Goal: Obtain resource: Download file/media

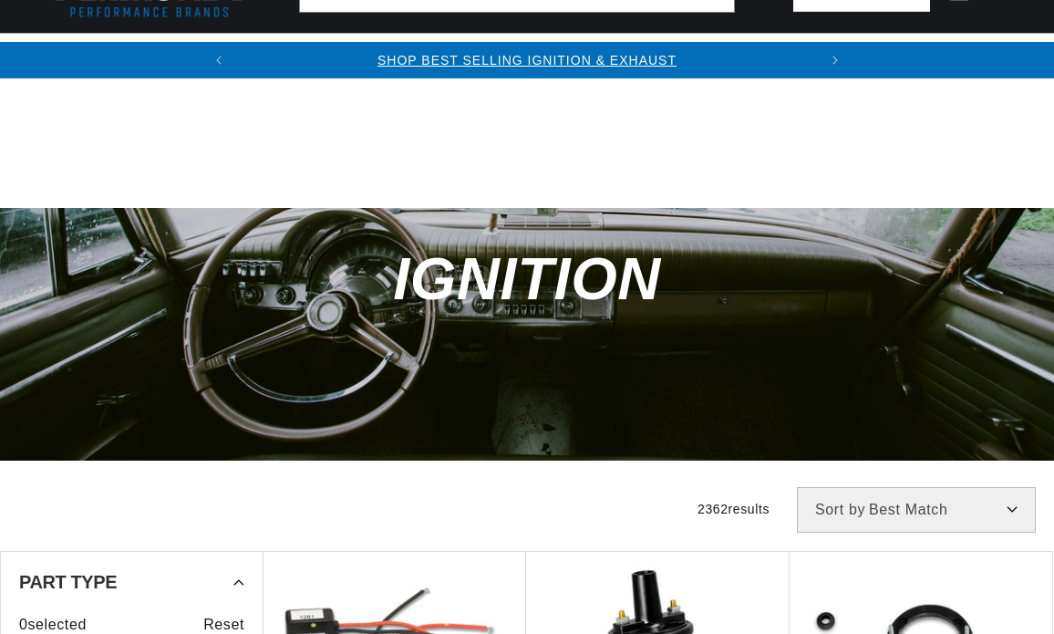
scroll to position [456, 0]
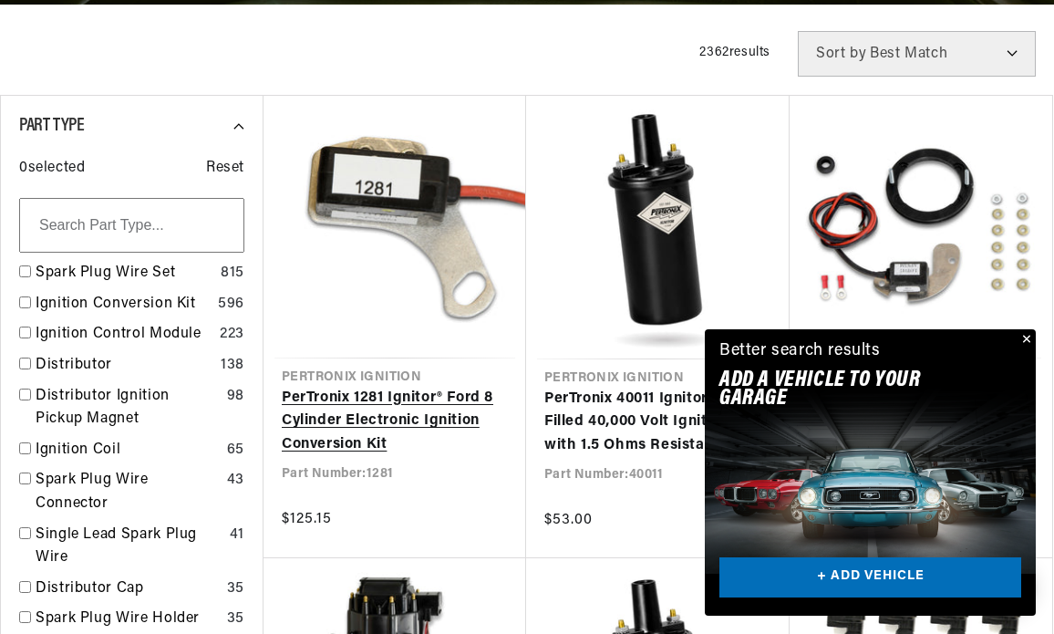
click at [387, 407] on link "PerTronix 1281 Ignitor® Ford 8 Cylinder Electronic Ignition Conversion Kit" at bounding box center [395, 422] width 226 height 70
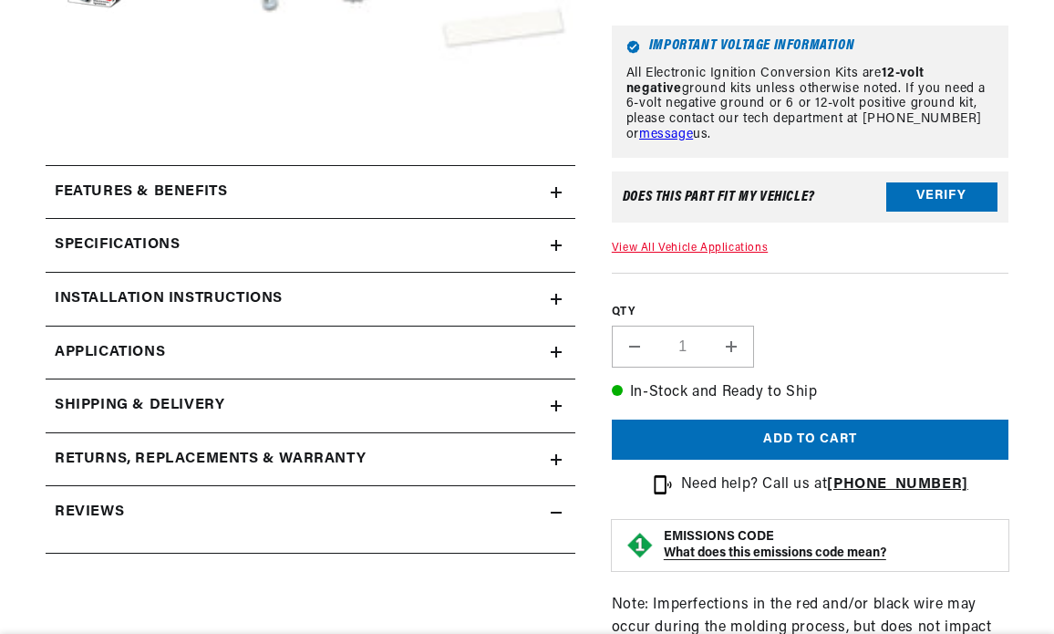
click at [252, 305] on h2 "Installation instructions" at bounding box center [169, 299] width 228 height 24
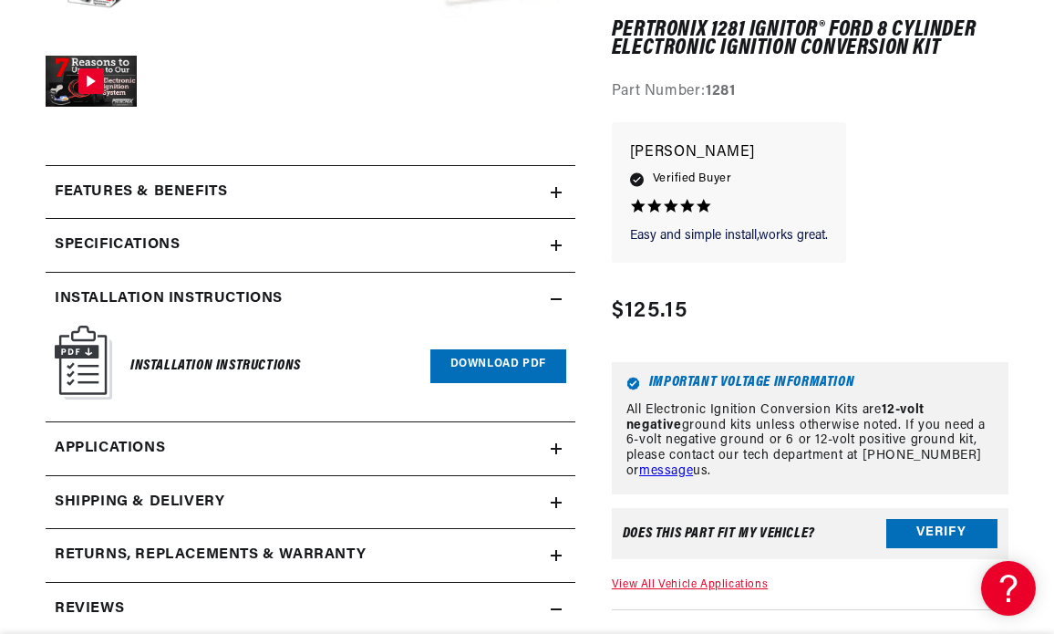
click at [478, 367] on link "Download PDF" at bounding box center [498, 366] width 136 height 34
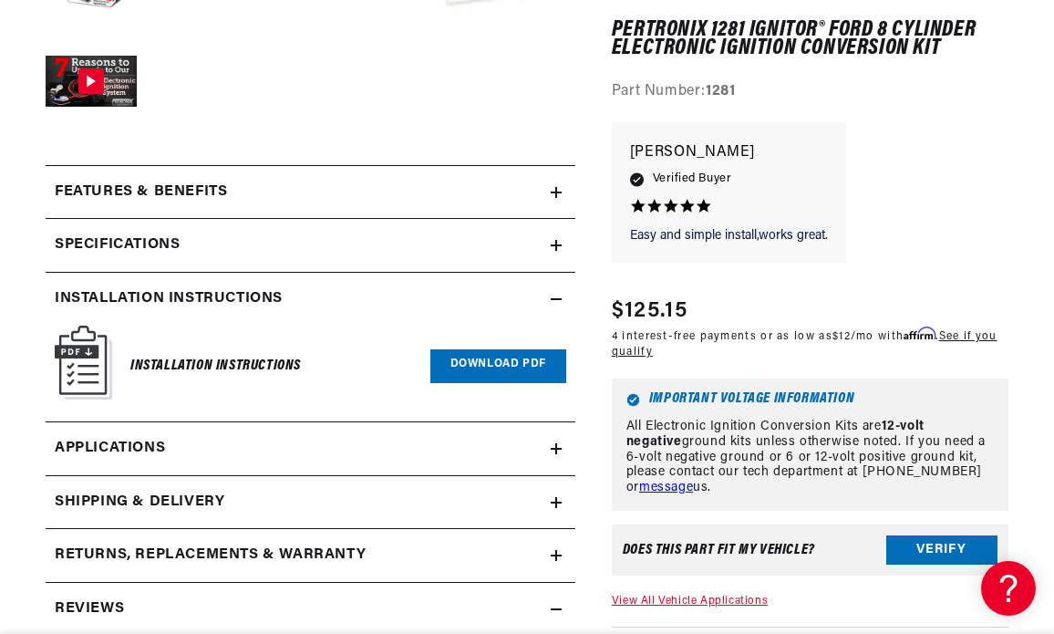
click at [500, 355] on link "Download PDF" at bounding box center [498, 366] width 136 height 34
